Goal: Task Accomplishment & Management: Complete application form

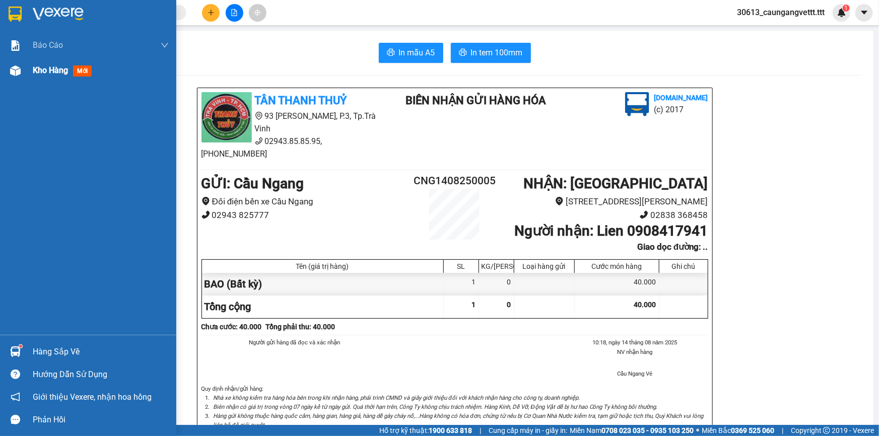
click at [46, 72] on span "Kho hàng" at bounding box center [50, 71] width 35 height 10
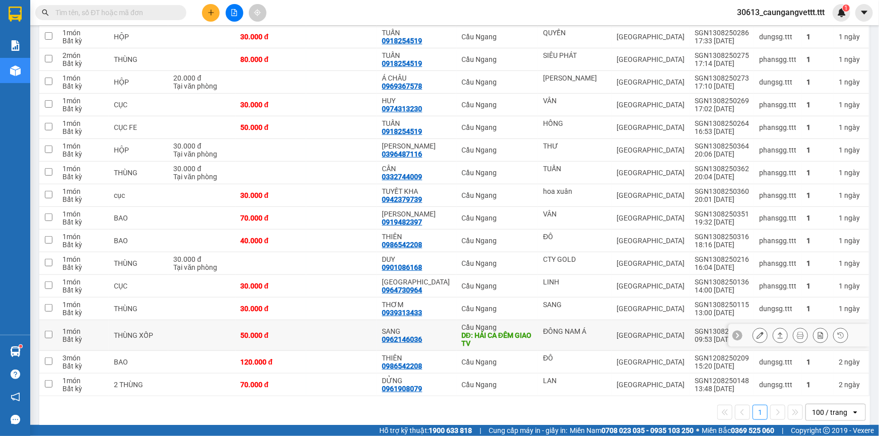
scroll to position [200, 0]
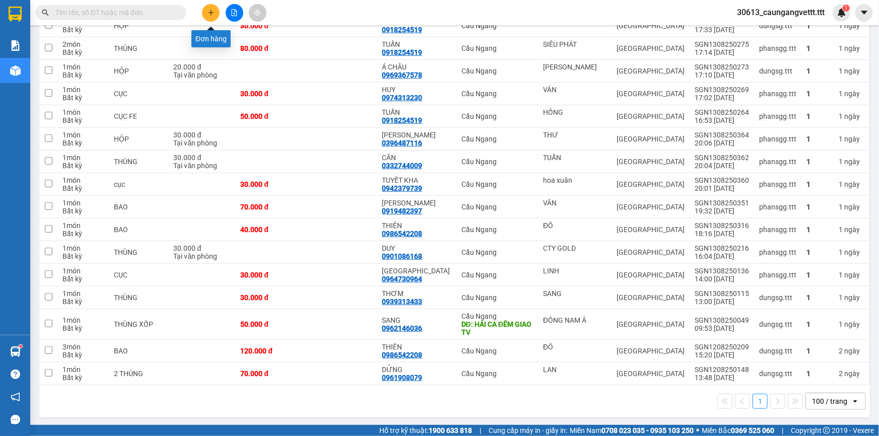
click at [210, 12] on icon "plus" at bounding box center [211, 12] width 6 height 1
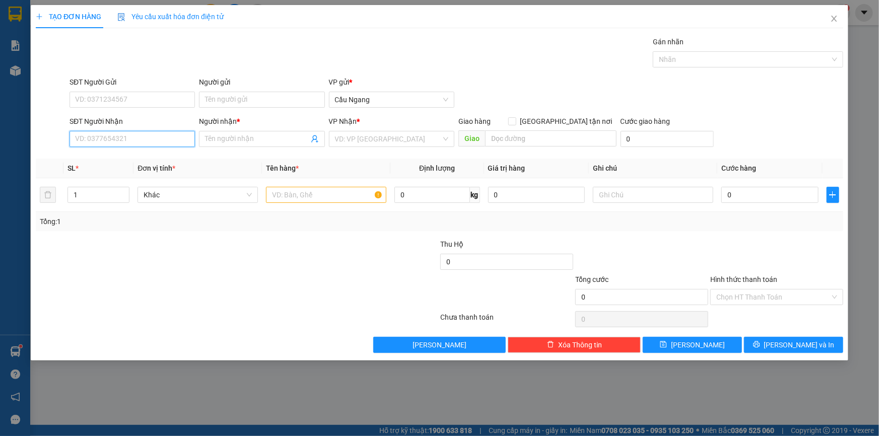
click at [156, 141] on input "SĐT Người Nhận" at bounding box center [132, 139] width 125 height 16
click at [150, 159] on div "0913081385 - THIỆN" at bounding box center [132, 159] width 113 height 11
type input "0913081385"
type input "THIỆN"
type input "0913081385"
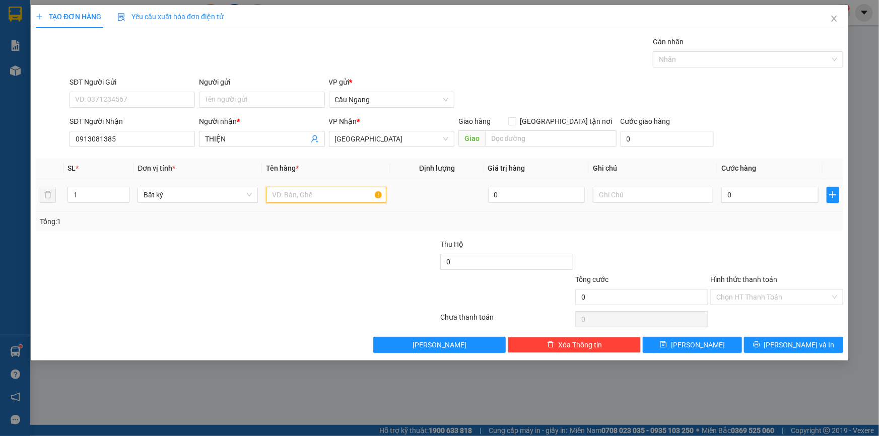
click at [313, 198] on input "text" at bounding box center [326, 195] width 120 height 16
type input "HOP"
click at [778, 201] on input "0" at bounding box center [770, 195] width 97 height 16
type input "3"
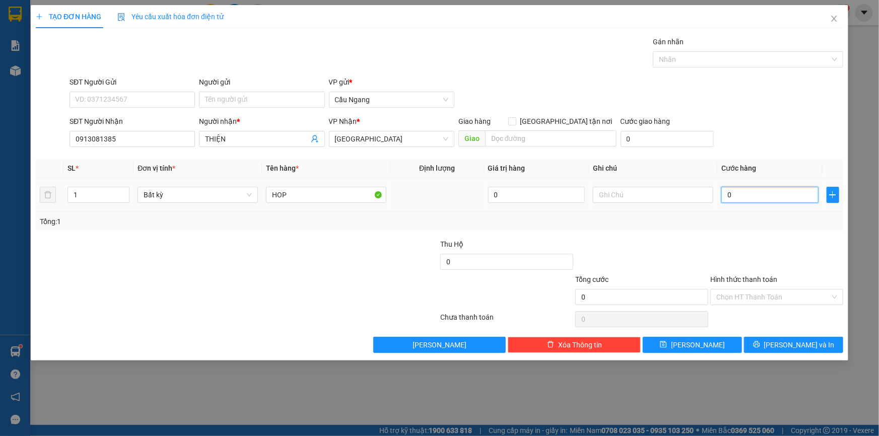
type input "3"
type input "30"
type input "300"
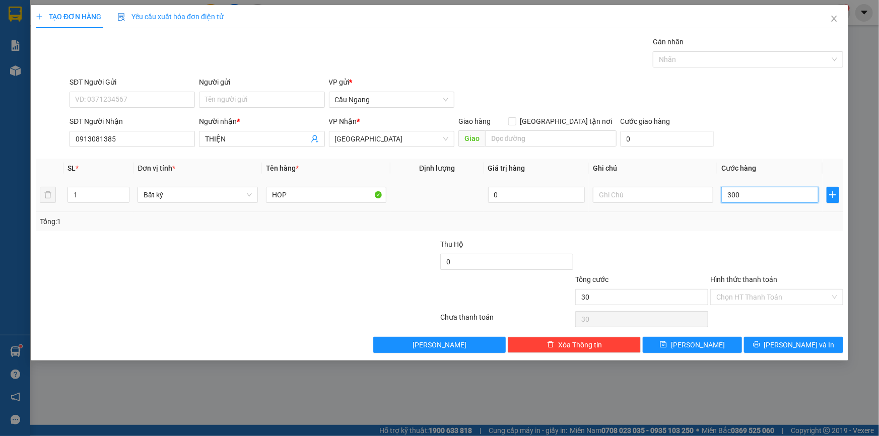
type input "300"
type input "3.000"
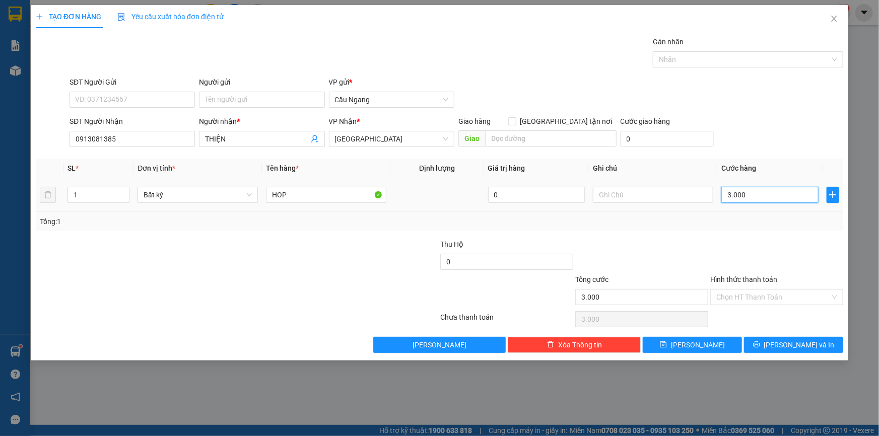
type input "30.000"
type input "300.000"
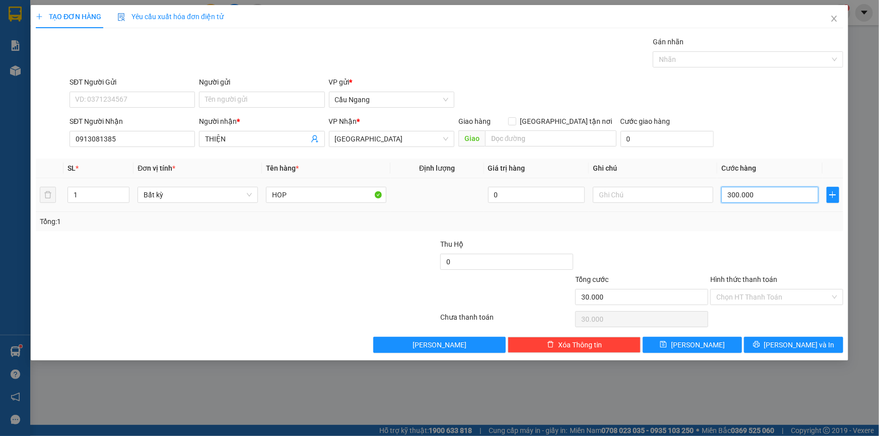
type input "300.000"
type input "30.000"
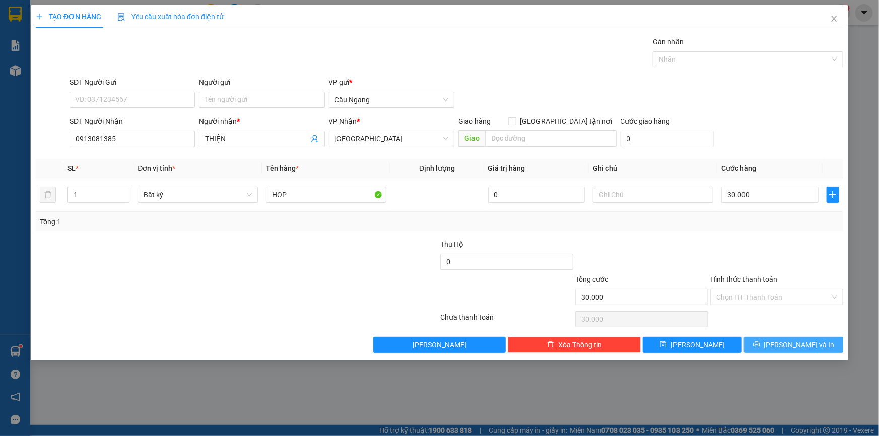
click at [797, 343] on span "[PERSON_NAME] và In" at bounding box center [799, 345] width 71 height 11
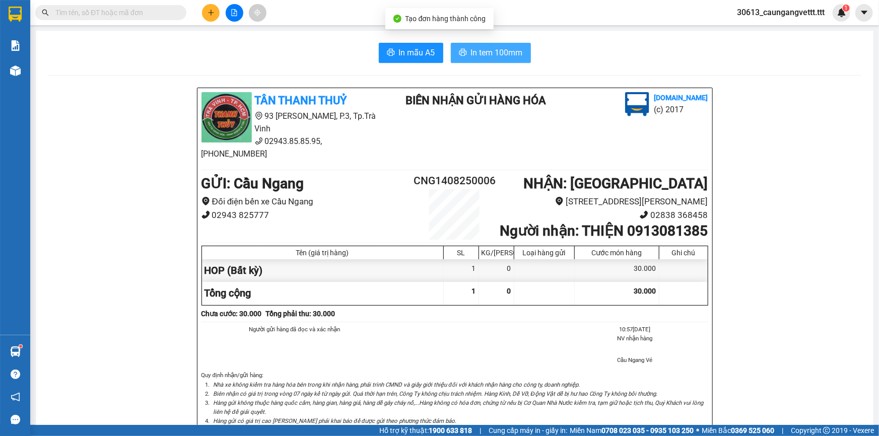
click at [493, 55] on span "In tem 100mm" at bounding box center [497, 52] width 52 height 13
click at [212, 11] on icon "plus" at bounding box center [211, 12] width 7 height 7
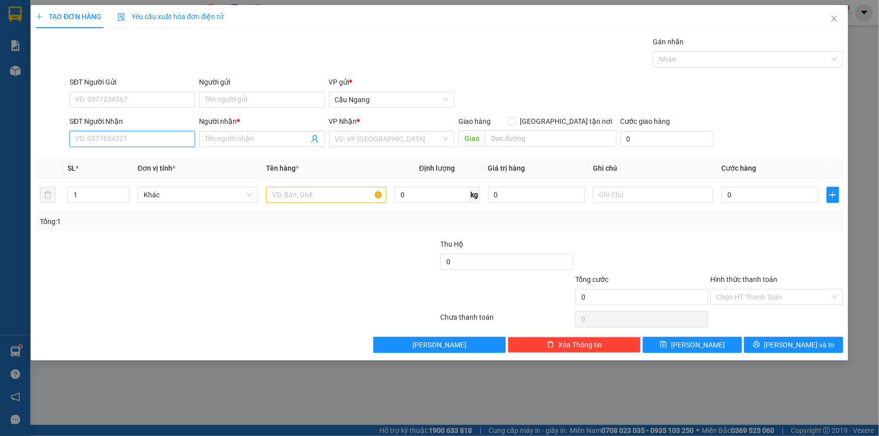
click at [142, 139] on input "SĐT Người Nhận" at bounding box center [132, 139] width 125 height 16
click at [141, 158] on div "0937485695 - HUÊ" at bounding box center [132, 159] width 113 height 11
type input "0937485695"
type input "HUÊ"
type input "0937485695"
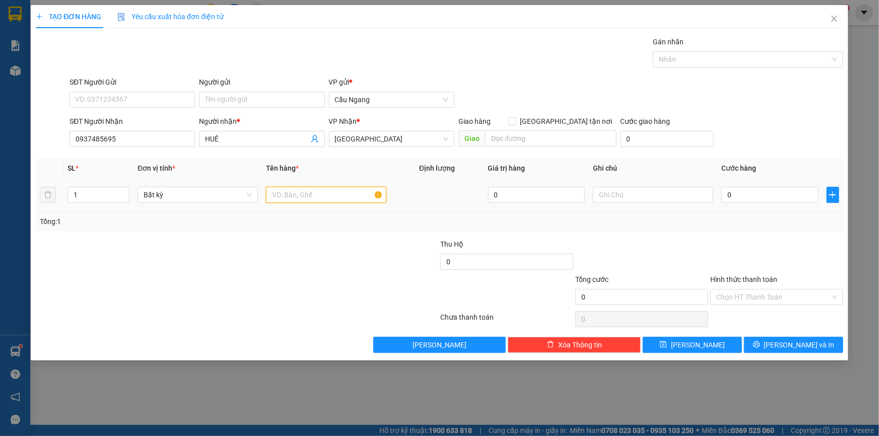
click at [318, 197] on input "text" at bounding box center [326, 195] width 120 height 16
type input "THÙNG X"
click at [747, 193] on input "0" at bounding box center [770, 195] width 97 height 16
click at [791, 345] on span "[PERSON_NAME] và In" at bounding box center [799, 345] width 71 height 11
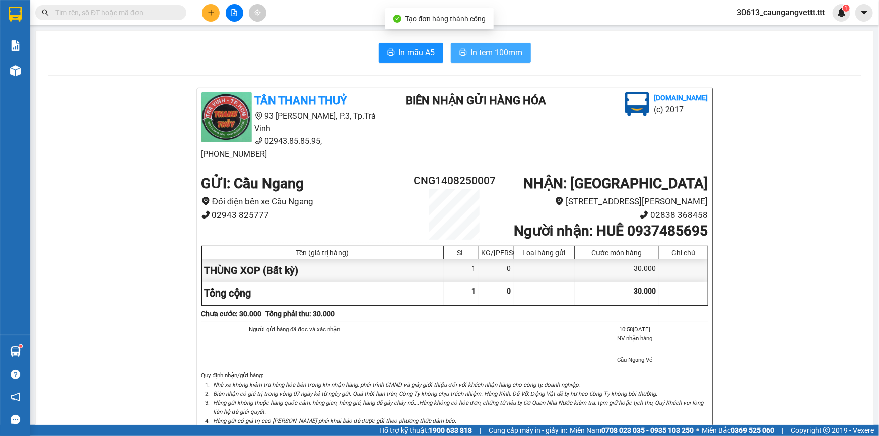
click at [478, 51] on span "In tem 100mm" at bounding box center [497, 52] width 52 height 13
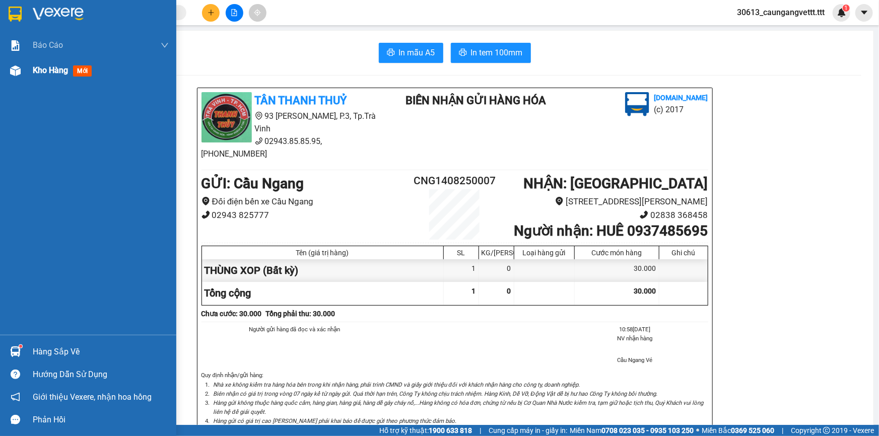
click at [40, 71] on span "Kho hàng" at bounding box center [50, 71] width 35 height 10
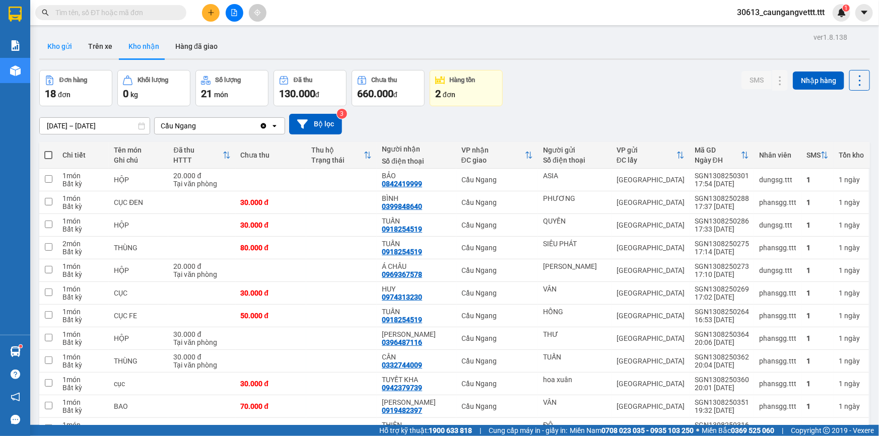
click at [51, 45] on button "Kho gửi" at bounding box center [59, 46] width 41 height 24
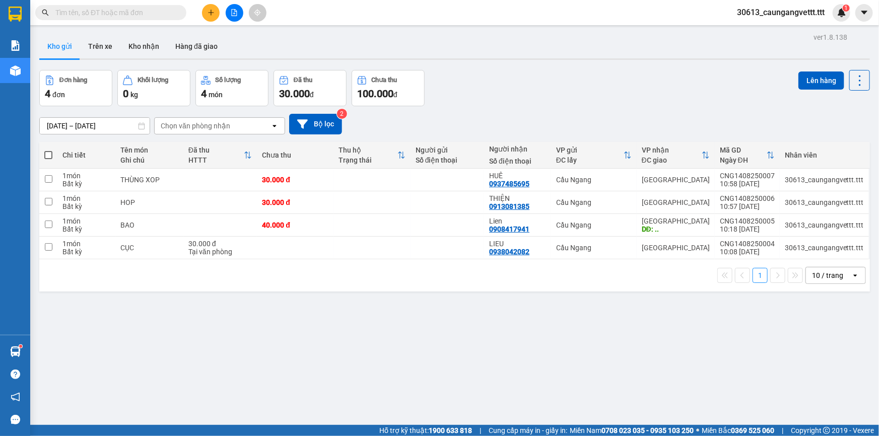
click at [47, 155] on span at bounding box center [48, 155] width 8 height 8
click at [48, 150] on input "checkbox" at bounding box center [48, 150] width 0 height 0
checkbox input "true"
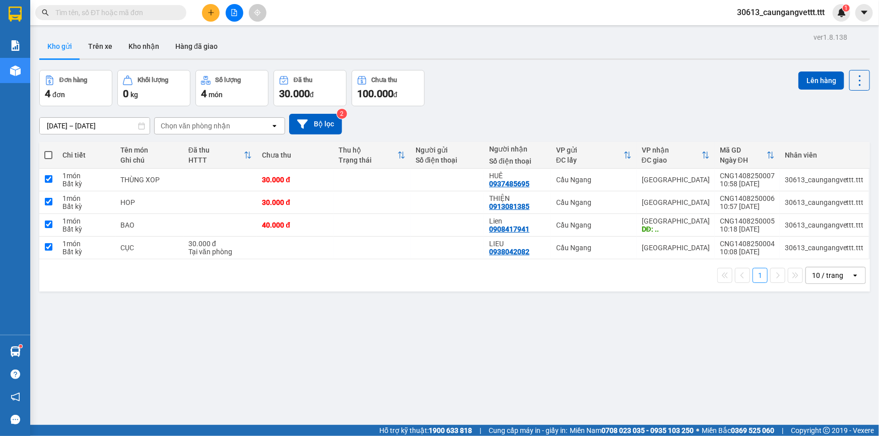
checkbox input "true"
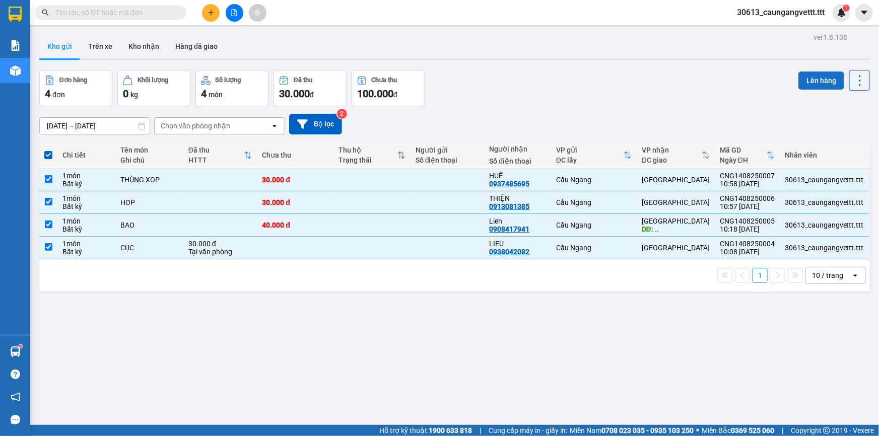
click at [808, 84] on button "Lên hàng" at bounding box center [822, 81] width 46 height 18
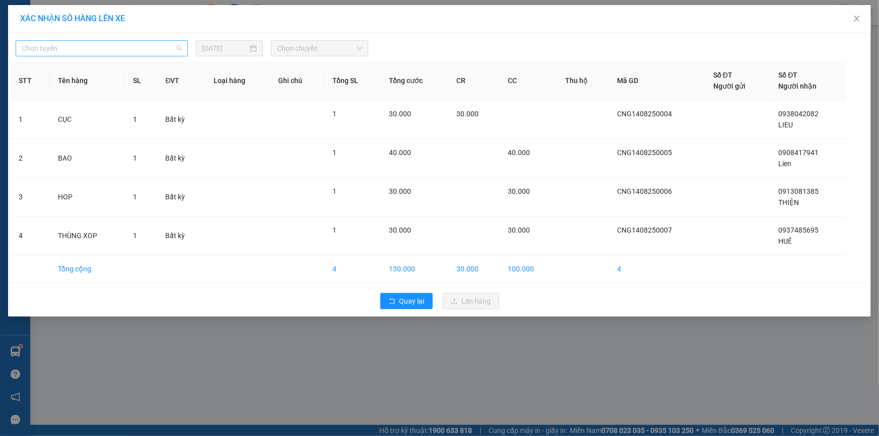
click at [130, 50] on span "Chọn tuyến" at bounding box center [102, 48] width 160 height 15
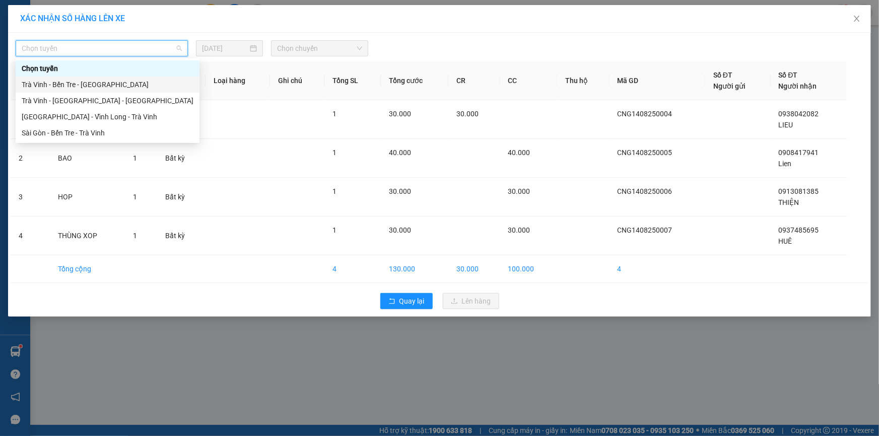
click at [83, 88] on div "Trà Vinh - Bến Tre - [GEOGRAPHIC_DATA]" at bounding box center [108, 84] width 172 height 11
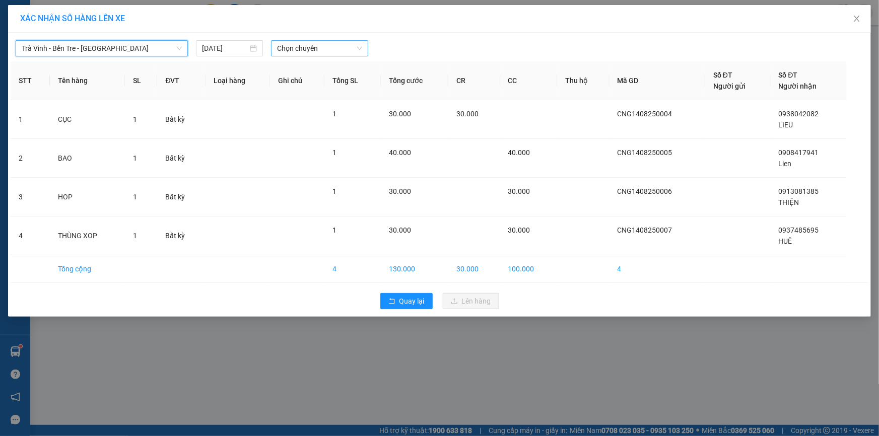
click at [303, 47] on span "Chọn chuyến" at bounding box center [319, 48] width 85 height 15
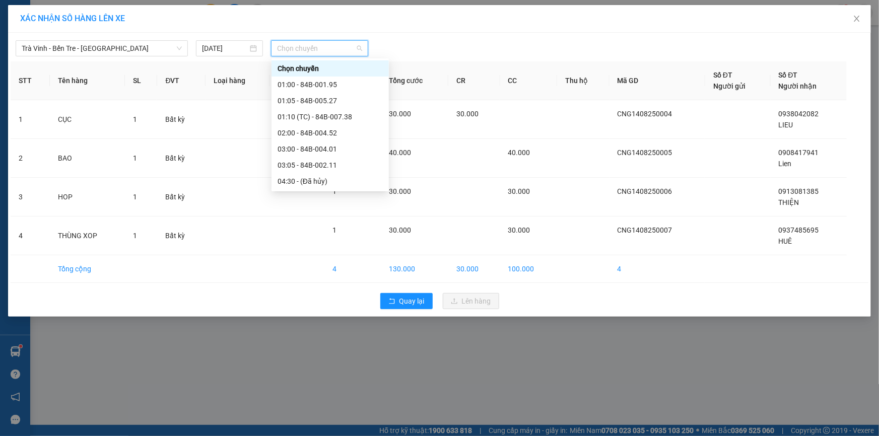
click at [301, 273] on div "13:00 - 84B-003.46" at bounding box center [330, 278] width 105 height 11
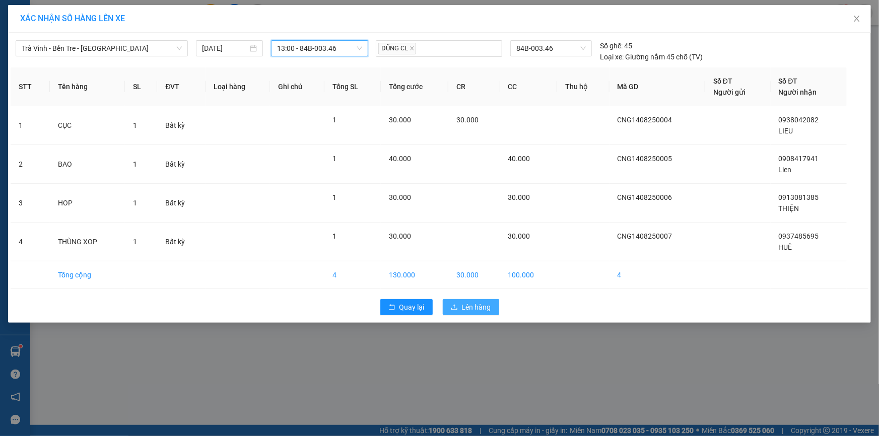
click at [473, 307] on span "Lên hàng" at bounding box center [476, 307] width 29 height 11
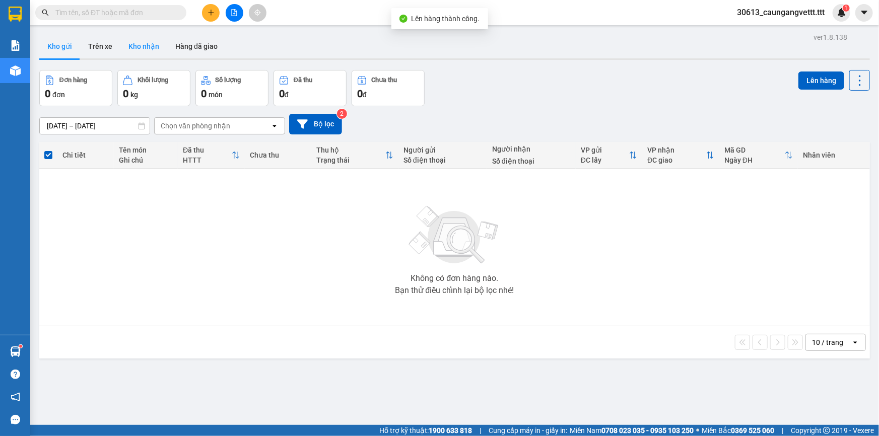
click at [136, 54] on button "Kho nhận" at bounding box center [143, 46] width 47 height 24
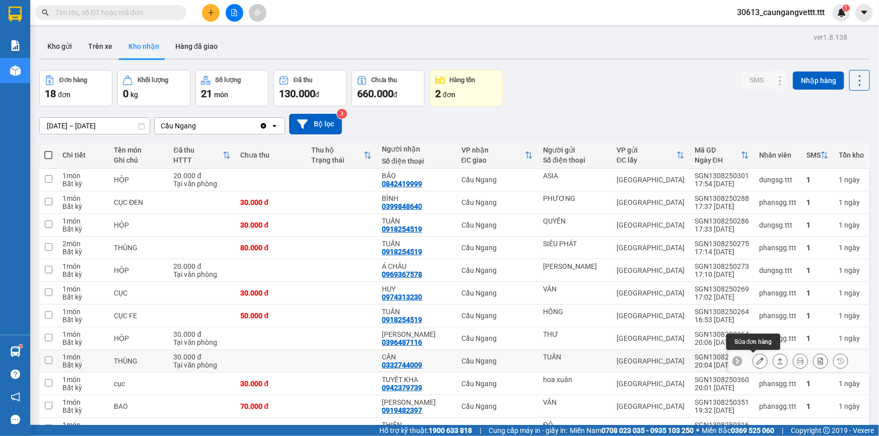
click at [757, 358] on icon at bounding box center [760, 361] width 7 height 7
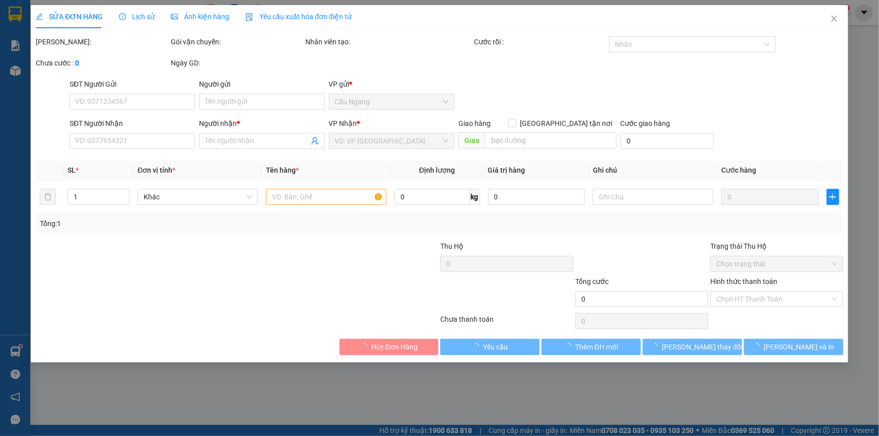
type input "TUẤN"
type input "0332744009"
type input "CẦN"
type input "30.000"
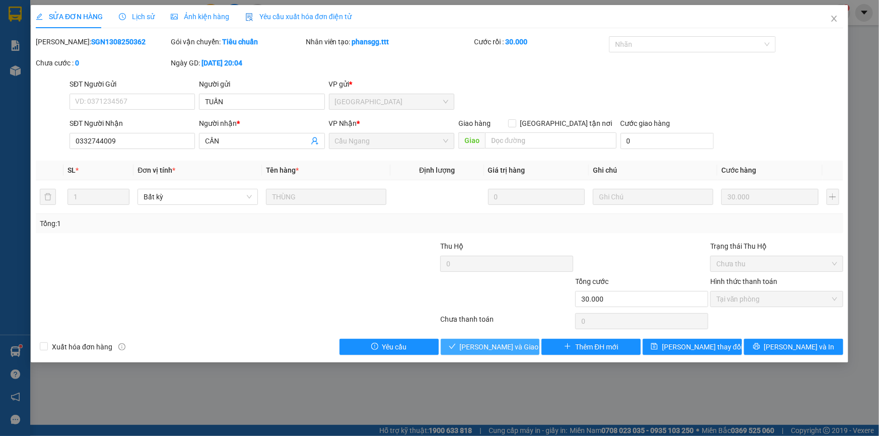
click at [497, 347] on span "[PERSON_NAME] và Giao hàng" at bounding box center [508, 347] width 97 height 11
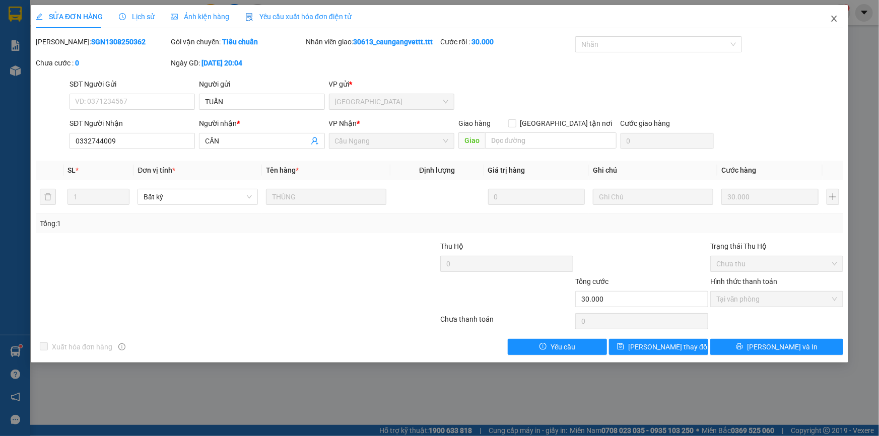
click at [833, 20] on icon "close" at bounding box center [834, 19] width 6 height 6
